Goal: Navigation & Orientation: Find specific page/section

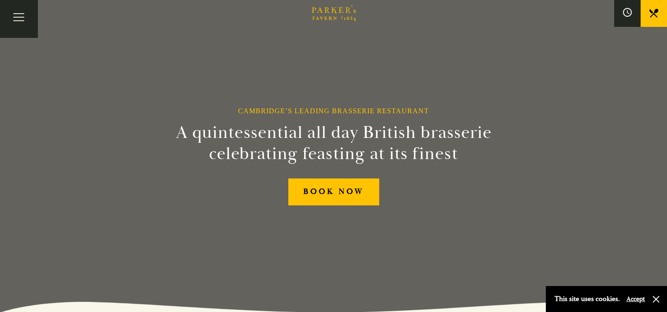
click at [652, 18] on link at bounding box center [654, 13] width 26 height 26
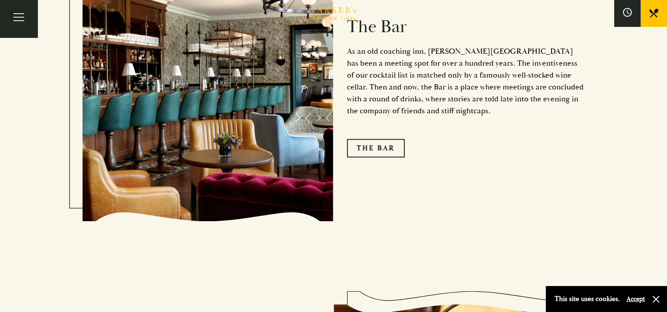
scroll to position [1102, 0]
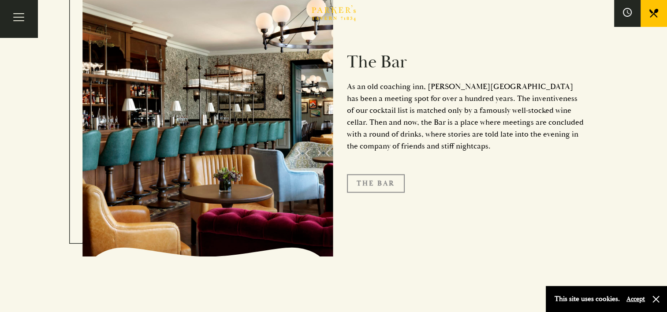
click at [380, 174] on link "The Bar" at bounding box center [376, 183] width 58 height 19
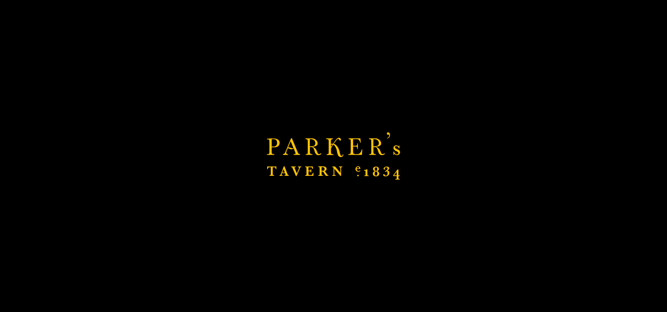
scroll to position [1234, 0]
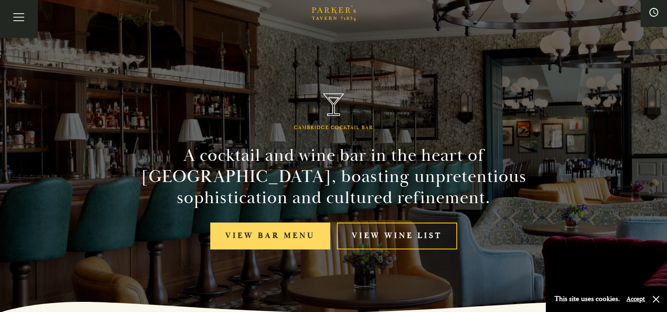
click at [280, 233] on link "View bar menu" at bounding box center [270, 236] width 120 height 27
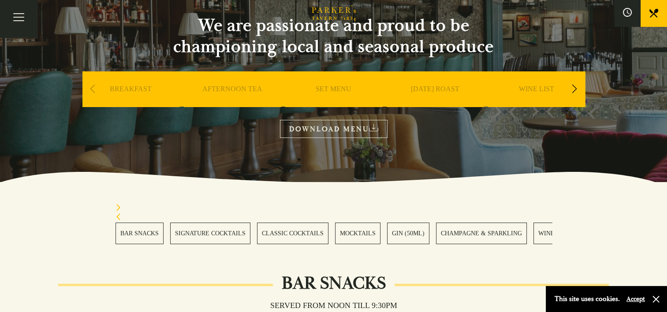
scroll to position [88, 0]
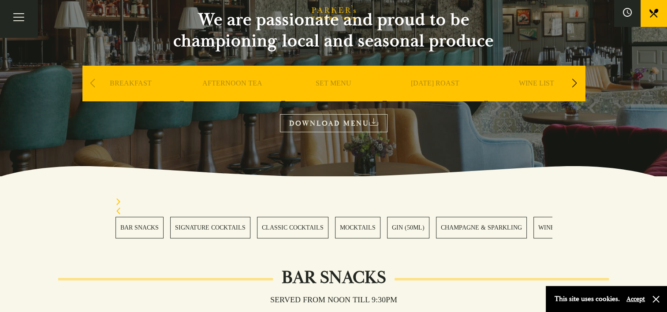
click at [361, 121] on link "DOWNLOAD MENU" at bounding box center [334, 123] width 108 height 18
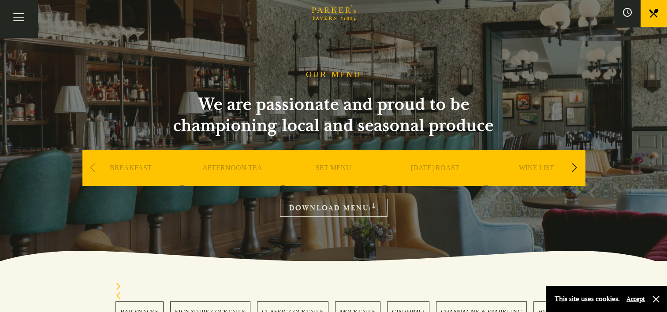
scroll to position [0, 0]
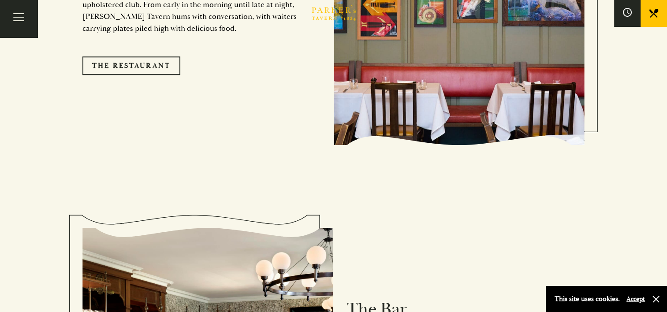
scroll to position [801, 0]
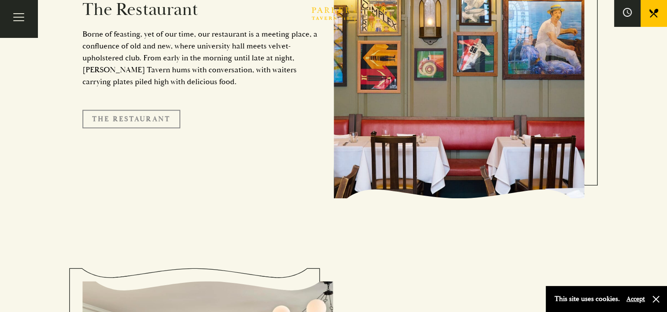
click at [159, 110] on link "The Restaurant" at bounding box center [131, 119] width 98 height 19
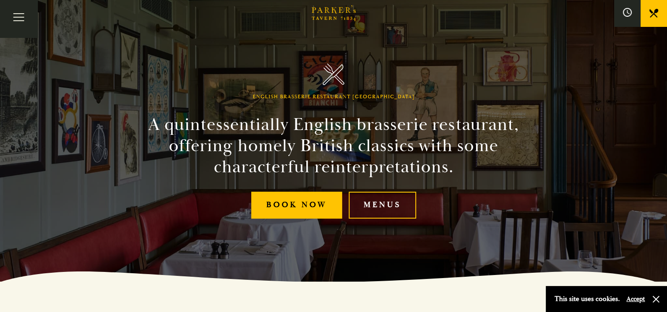
scroll to position [88, 0]
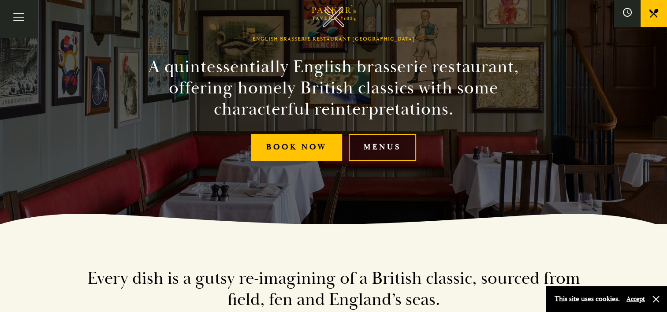
click at [387, 152] on link "Menus" at bounding box center [382, 147] width 67 height 27
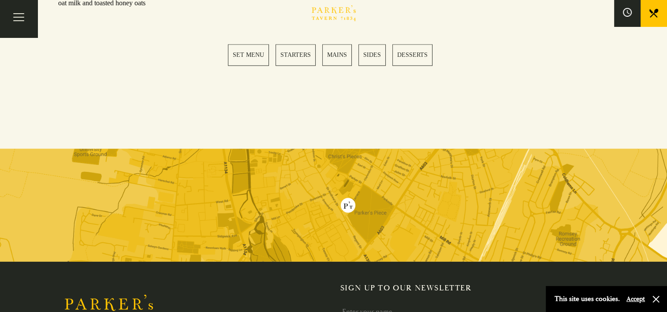
scroll to position [1455, 0]
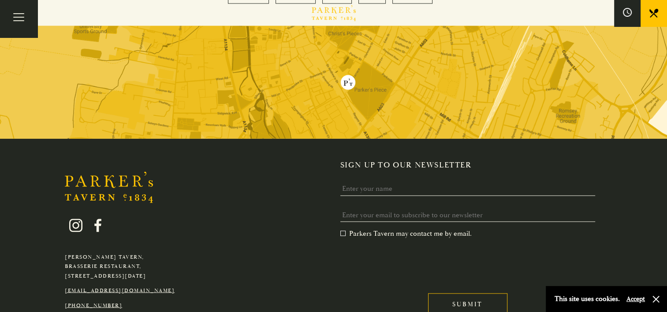
click at [349, 59] on img at bounding box center [333, 82] width 667 height 113
